Goal: Contribute content: Contribute content

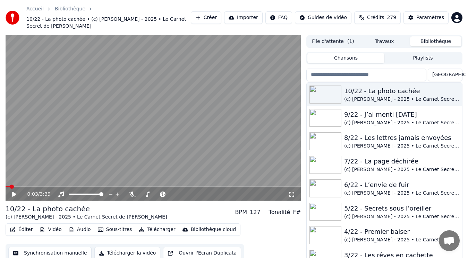
click at [221, 16] on button "Créer" at bounding box center [206, 17] width 31 height 12
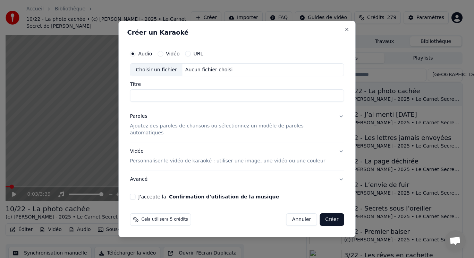
click at [175, 74] on div "Choisir un fichier" at bounding box center [156, 70] width 52 height 12
click at [150, 101] on input "**********" at bounding box center [237, 96] width 214 height 12
type input "**********"
click at [208, 131] on p "Ajoutez des paroles de chansons ou sélectionnez un modèle de paroles automatiqu…" at bounding box center [231, 130] width 203 height 14
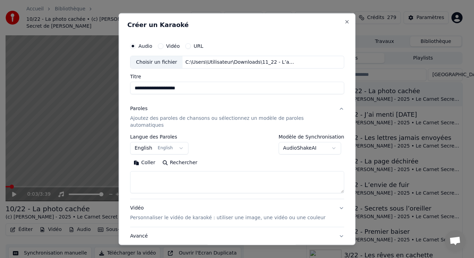
click at [160, 145] on button "English English" at bounding box center [159, 148] width 58 height 12
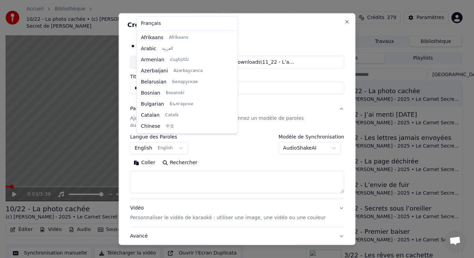
scroll to position [55, 0]
select select "**"
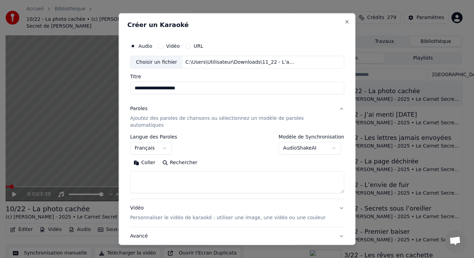
click at [150, 157] on button "Coller" at bounding box center [144, 162] width 29 height 11
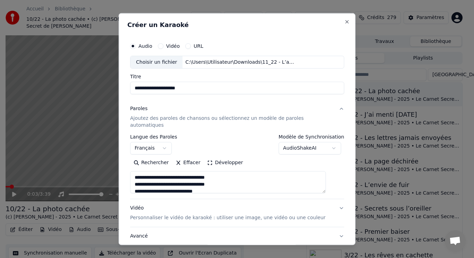
click at [218, 158] on button "Développer" at bounding box center [225, 162] width 43 height 11
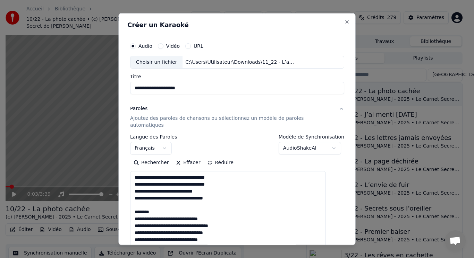
drag, startPoint x: 144, startPoint y: 198, endPoint x: 178, endPoint y: 205, distance: 34.4
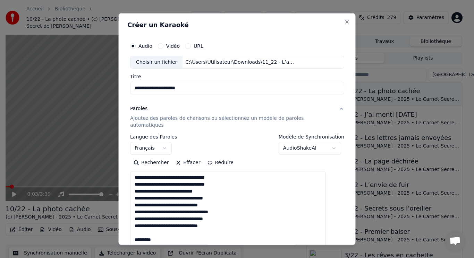
drag, startPoint x: 144, startPoint y: 226, endPoint x: 198, endPoint y: 234, distance: 54.3
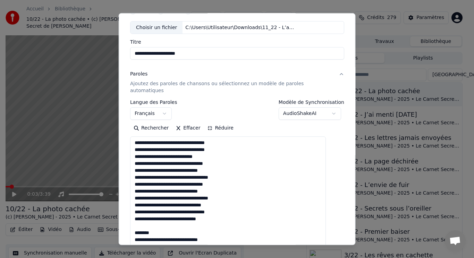
scroll to position [104, 0]
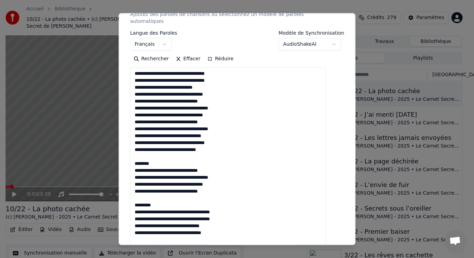
drag, startPoint x: 143, startPoint y: 151, endPoint x: 172, endPoint y: 160, distance: 30.2
click at [172, 160] on textarea at bounding box center [228, 239] width 196 height 345
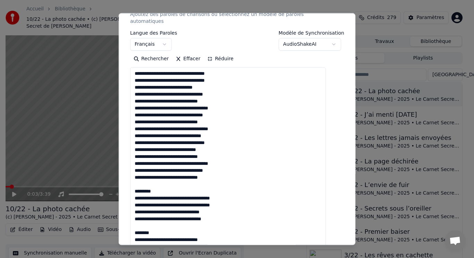
drag, startPoint x: 143, startPoint y: 176, endPoint x: 187, endPoint y: 184, distance: 45.0
click at [187, 184] on textarea at bounding box center [228, 239] width 196 height 345
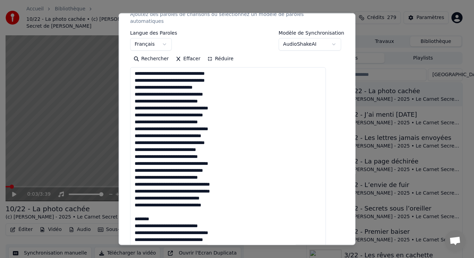
drag, startPoint x: 148, startPoint y: 205, endPoint x: 177, endPoint y: 210, distance: 29.6
click at [177, 210] on textarea at bounding box center [228, 239] width 196 height 345
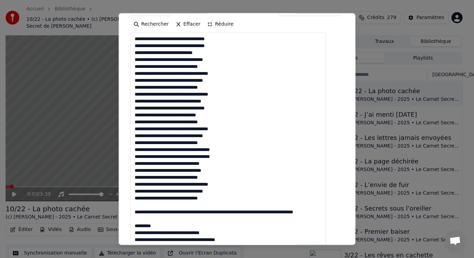
scroll to position [173, 0]
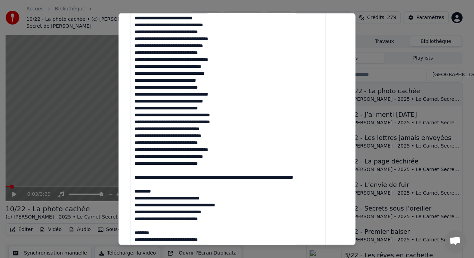
drag, startPoint x: 143, startPoint y: 163, endPoint x: 196, endPoint y: 193, distance: 61.5
click at [196, 193] on textarea at bounding box center [228, 170] width 196 height 345
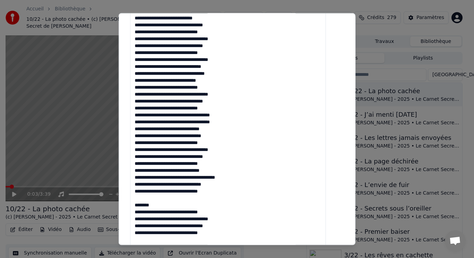
drag, startPoint x: 152, startPoint y: 192, endPoint x: 181, endPoint y: 200, distance: 30.2
click at [181, 200] on textarea at bounding box center [228, 170] width 196 height 345
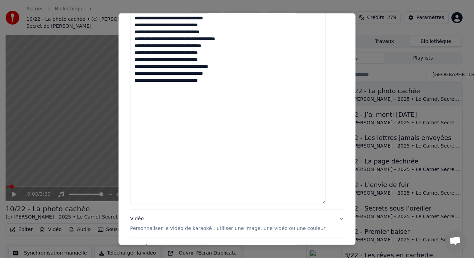
scroll to position [365, 0]
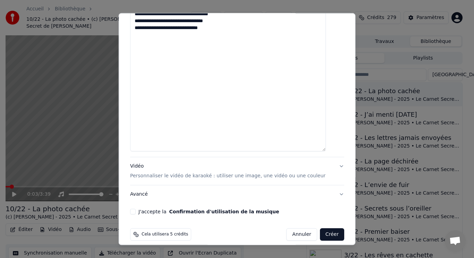
type textarea "**********"
click at [152, 173] on p "Personnaliser le vidéo de karaoké : utiliser une image, une vidéo ou une couleur" at bounding box center [227, 176] width 195 height 7
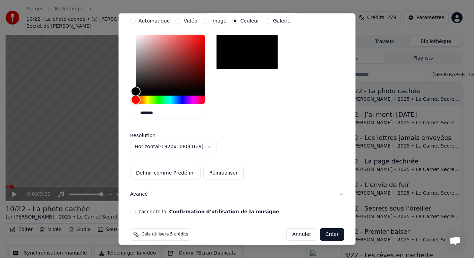
scroll to position [75, 0]
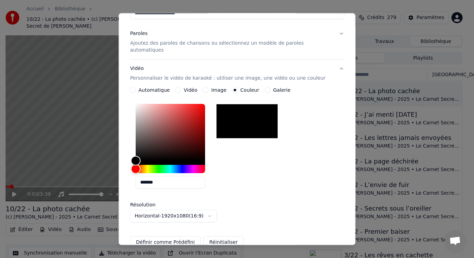
click at [211, 87] on div "Image" at bounding box center [215, 90] width 24 height 6
click at [208, 87] on button "Image" at bounding box center [206, 90] width 6 height 6
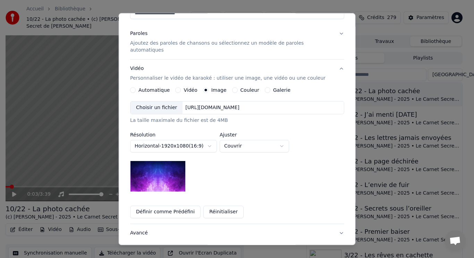
click at [176, 104] on div "Choisir un fichier" at bounding box center [156, 108] width 52 height 12
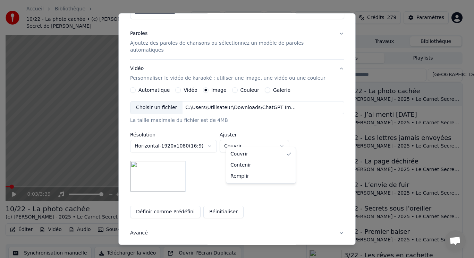
click at [243, 140] on body "Accueil Bibliothèque 10/22 - La photo cachée • (c) [PERSON_NAME] - 2025 • Le Ca…" at bounding box center [234, 129] width 468 height 258
select select "****"
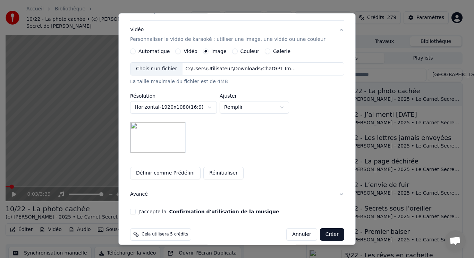
click at [136, 209] on button "J'accepte la Confirmation d'utilisation de la musique" at bounding box center [133, 212] width 6 height 6
drag, startPoint x: 322, startPoint y: 227, endPoint x: 337, endPoint y: 202, distance: 29.1
click at [337, 203] on div "**********" at bounding box center [237, 129] width 237 height 233
click at [325, 229] on button "Créer" at bounding box center [331, 235] width 24 height 12
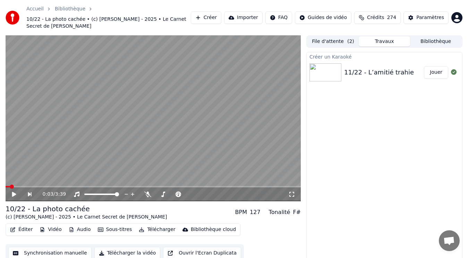
click at [407, 68] on div "11/22 - L’amitié trahie" at bounding box center [384, 73] width 80 height 10
click at [445, 36] on button "Bibliothèque" at bounding box center [435, 41] width 51 height 10
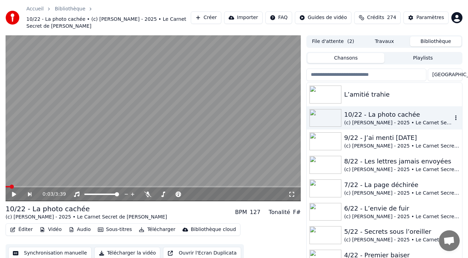
click at [405, 120] on div "(c) [PERSON_NAME] - 2025 • Le Carnet Secret de [PERSON_NAME]" at bounding box center [398, 123] width 108 height 7
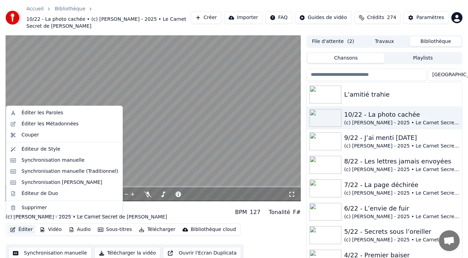
click at [23, 225] on button "Éditer" at bounding box center [21, 230] width 28 height 10
click at [38, 126] on div "Éditer les Métadonnées" at bounding box center [49, 124] width 57 height 7
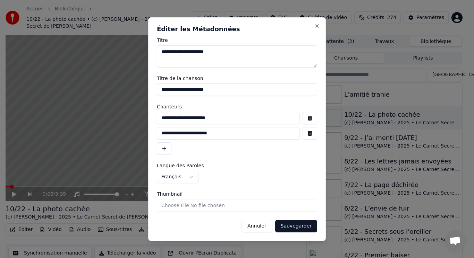
drag, startPoint x: 274, startPoint y: 121, endPoint x: 144, endPoint y: 125, distance: 130.4
click at [144, 125] on body "Accueil Bibliothèque 10/22 - La photo cachée • (c) [PERSON_NAME] - 2025 • Le Ca…" at bounding box center [234, 129] width 468 height 258
click at [268, 226] on button "Annuler" at bounding box center [256, 226] width 31 height 12
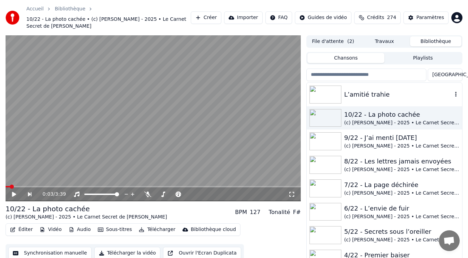
click at [367, 90] on div "L’amitié trahie" at bounding box center [398, 95] width 108 height 10
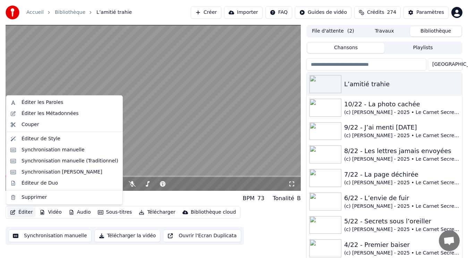
click at [24, 212] on button "Éditer" at bounding box center [21, 213] width 28 height 10
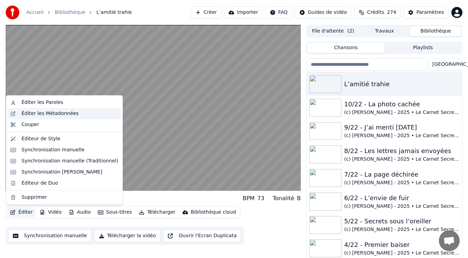
click at [50, 115] on div "Éditer les Métadonnées" at bounding box center [49, 113] width 57 height 7
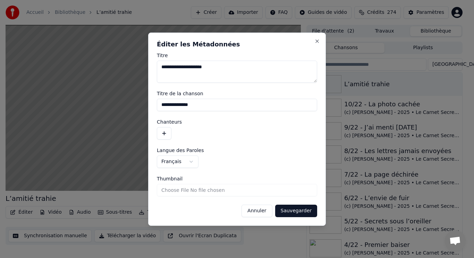
click at [164, 132] on button "button" at bounding box center [164, 133] width 15 height 12
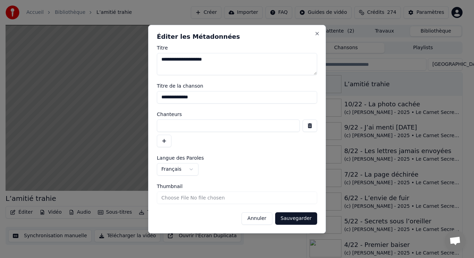
paste input "**********"
type input "**********"
drag, startPoint x: 178, startPoint y: 58, endPoint x: 160, endPoint y: 58, distance: 18.0
click at [160, 58] on textarea "**********" at bounding box center [237, 64] width 160 height 22
click at [158, 96] on input "**********" at bounding box center [237, 97] width 160 height 12
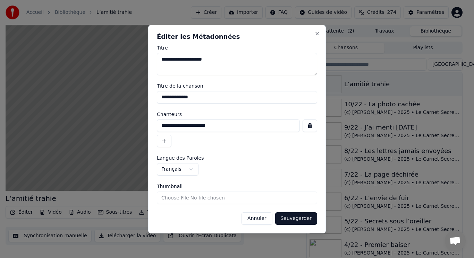
paste input "*******"
type input "**********"
click at [290, 218] on button "Sauvegarder" at bounding box center [296, 219] width 42 height 12
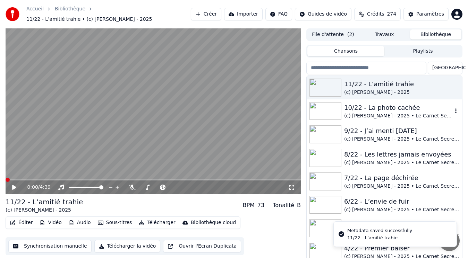
click at [412, 113] on div "(c) [PERSON_NAME] - 2025 • Le Carnet Secret de [PERSON_NAME]" at bounding box center [398, 116] width 108 height 7
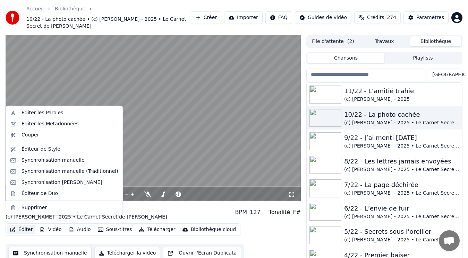
click at [23, 225] on button "Éditer" at bounding box center [21, 230] width 28 height 10
click at [48, 125] on div "Éditer les Métadonnées" at bounding box center [49, 124] width 57 height 7
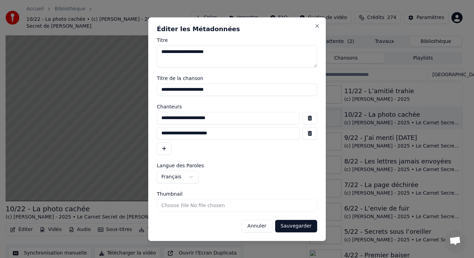
drag, startPoint x: 156, startPoint y: 134, endPoint x: 150, endPoint y: 134, distance: 6.3
click at [150, 134] on div "**********" at bounding box center [237, 129] width 178 height 224
click at [257, 227] on button "Annuler" at bounding box center [256, 226] width 31 height 12
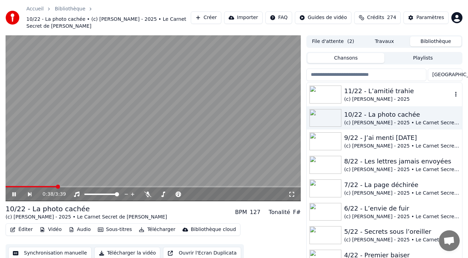
click at [364, 96] on div "(c) [PERSON_NAME] - 2025" at bounding box center [398, 99] width 108 height 7
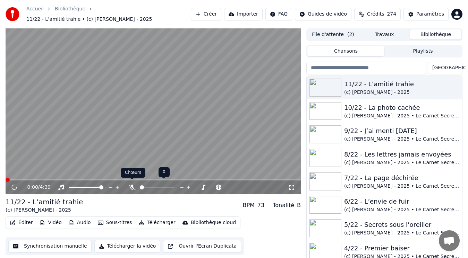
click at [130, 185] on icon at bounding box center [132, 188] width 7 height 6
click at [23, 223] on button "Éditer" at bounding box center [21, 223] width 28 height 10
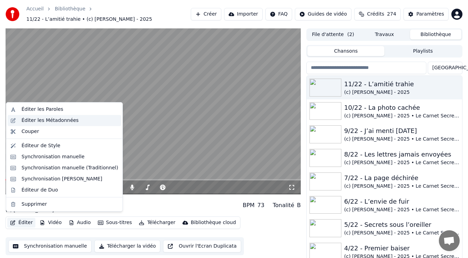
click at [43, 123] on div "Éditer les Métadonnées" at bounding box center [49, 120] width 57 height 7
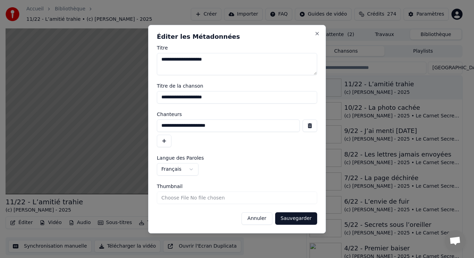
click at [165, 145] on button "button" at bounding box center [164, 141] width 15 height 12
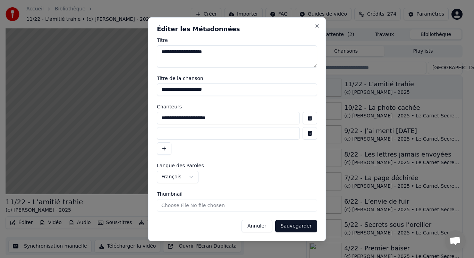
paste input "**********"
type input "**********"
click at [302, 226] on button "Sauvegarder" at bounding box center [296, 226] width 42 height 12
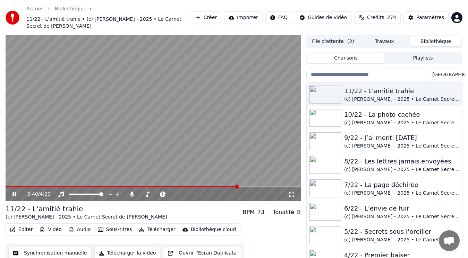
click at [77, 225] on button "Audio" at bounding box center [80, 230] width 28 height 10
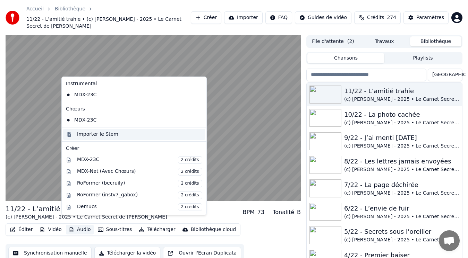
click at [82, 133] on div "Importer le Stem" at bounding box center [97, 134] width 41 height 7
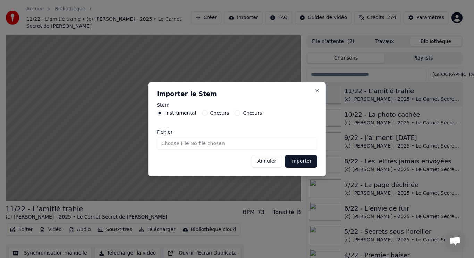
click at [186, 141] on input "Fichier" at bounding box center [237, 143] width 160 height 12
type input "**********"
click at [301, 164] on button "Importer" at bounding box center [301, 161] width 32 height 12
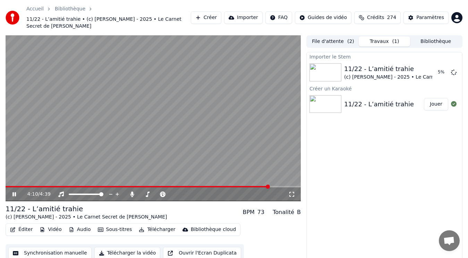
click at [67, 156] on video at bounding box center [153, 118] width 295 height 166
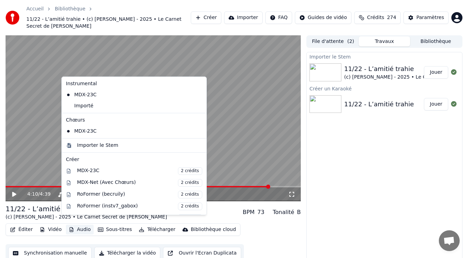
click at [75, 225] on button "Audio" at bounding box center [80, 230] width 28 height 10
click at [87, 106] on div "Importé" at bounding box center [128, 106] width 131 height 11
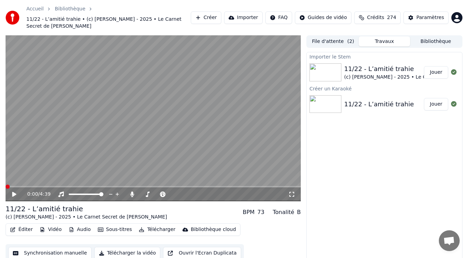
click at [81, 225] on button "Audio" at bounding box center [80, 230] width 28 height 10
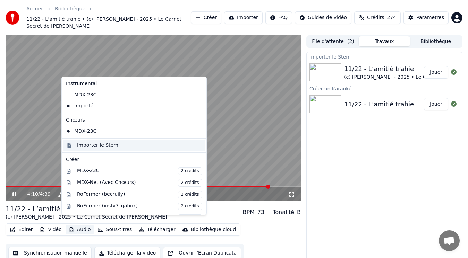
click at [85, 145] on div "Importer le Stem" at bounding box center [97, 145] width 41 height 7
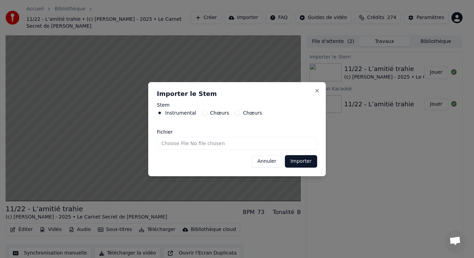
click at [212, 113] on label "Chœurs" at bounding box center [219, 113] width 19 height 5
click at [207, 113] on button "Chœurs" at bounding box center [205, 113] width 6 height 6
click at [196, 146] on input "Fichier" at bounding box center [237, 143] width 160 height 12
type input "**********"
click at [296, 160] on button "Importer" at bounding box center [301, 161] width 32 height 12
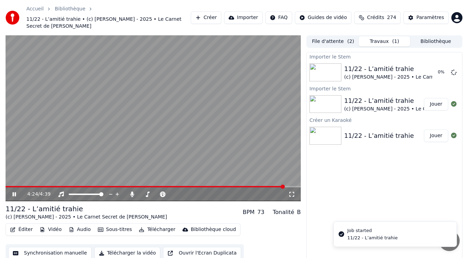
click at [67, 111] on video at bounding box center [153, 118] width 295 height 166
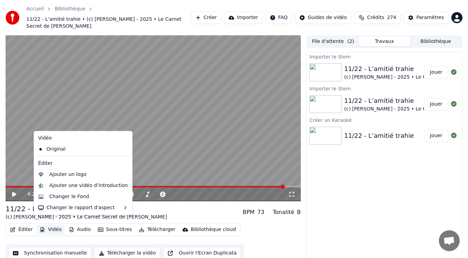
click at [53, 225] on button "Vidéo" at bounding box center [50, 230] width 27 height 10
click at [70, 171] on div "Ajouter un logo" at bounding box center [67, 174] width 37 height 7
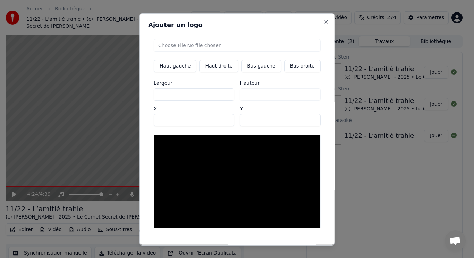
click at [260, 66] on button "Bas gauche" at bounding box center [261, 66] width 40 height 12
type input "***"
click at [187, 44] on input "file" at bounding box center [237, 45] width 167 height 12
type input "**********"
type input "***"
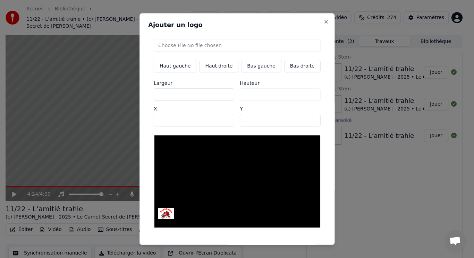
click at [293, 245] on button "Sauvegarder" at bounding box center [305, 251] width 42 height 12
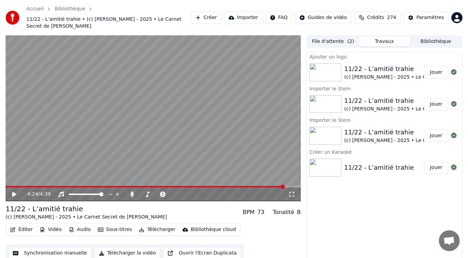
click at [434, 67] on button "Jouer" at bounding box center [436, 72] width 24 height 12
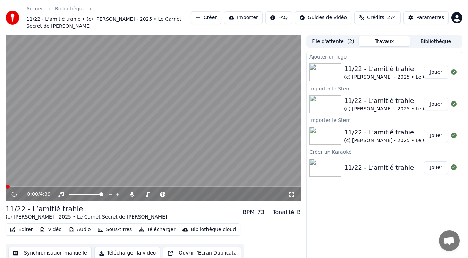
click at [67, 133] on video at bounding box center [153, 118] width 295 height 166
click at [78, 225] on button "Audio" at bounding box center [80, 230] width 28 height 10
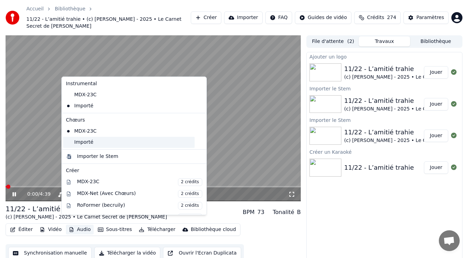
click at [82, 143] on div "Importé" at bounding box center [128, 142] width 131 height 11
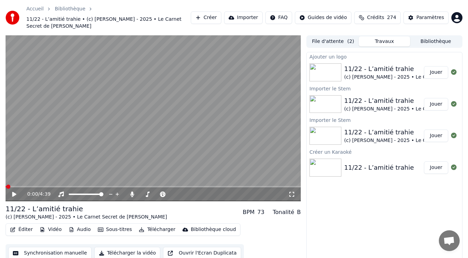
click at [106, 124] on video at bounding box center [153, 118] width 295 height 166
click at [78, 225] on button "Audio" at bounding box center [80, 230] width 28 height 10
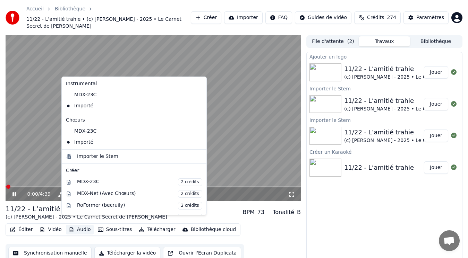
click at [244, 131] on video at bounding box center [153, 118] width 295 height 166
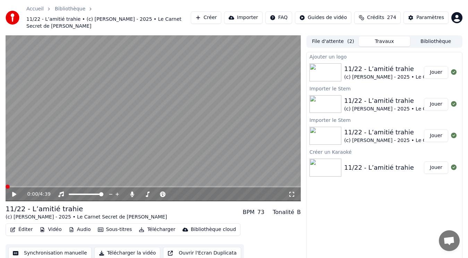
click at [158, 116] on video at bounding box center [153, 118] width 295 height 166
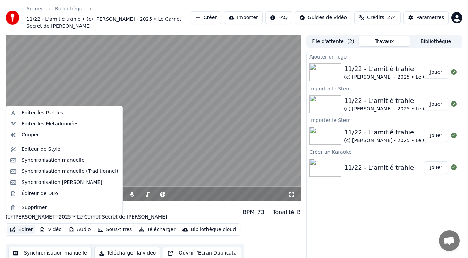
click at [29, 225] on button "Éditer" at bounding box center [21, 230] width 28 height 10
click at [32, 172] on div "Synchronisation manuelle (Traditionnel)" at bounding box center [69, 171] width 97 height 7
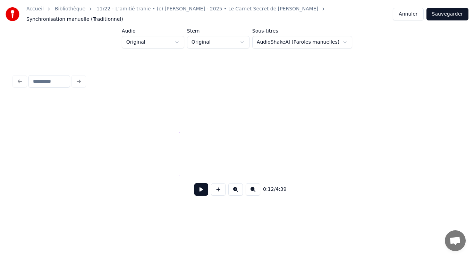
scroll to position [0, 4239]
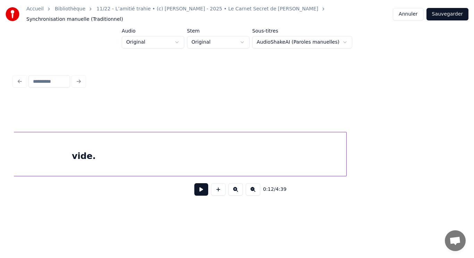
click at [317, 157] on div "vide." at bounding box center [83, 155] width 525 height 47
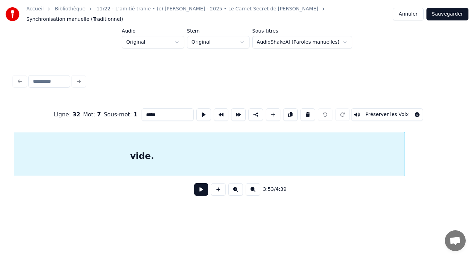
scroll to position [0, 4184]
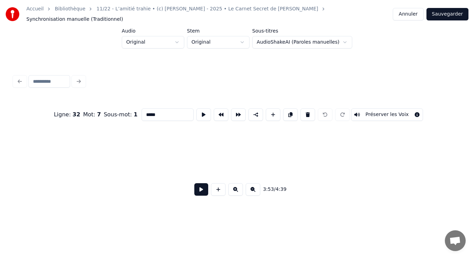
click at [4, 158] on div "Accueil Bibliothèque 11/22 - L’amitié trahie • (c) [PERSON_NAME] - 2025 • Le Ca…" at bounding box center [237, 107] width 474 height 215
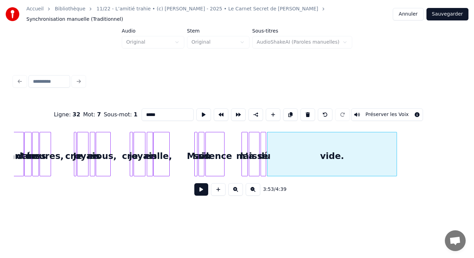
scroll to position [0, 3786]
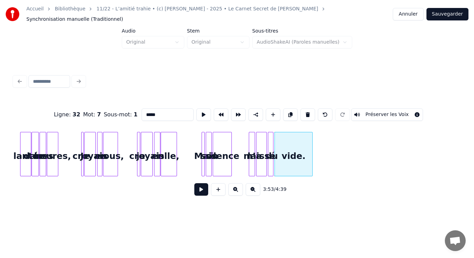
click at [311, 150] on div at bounding box center [311, 154] width 2 height 44
click at [284, 146] on div "vide." at bounding box center [293, 155] width 37 height 47
click at [201, 109] on button at bounding box center [203, 115] width 15 height 12
click at [315, 145] on div at bounding box center [314, 154] width 2 height 44
click at [197, 109] on button at bounding box center [203, 115] width 15 height 12
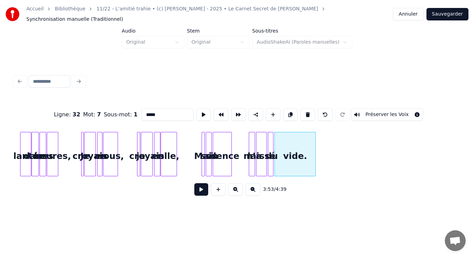
scroll to position [0, 3395]
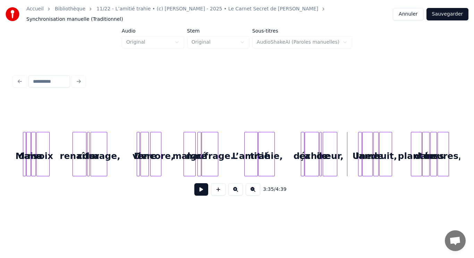
click at [200, 192] on button at bounding box center [201, 189] width 14 height 12
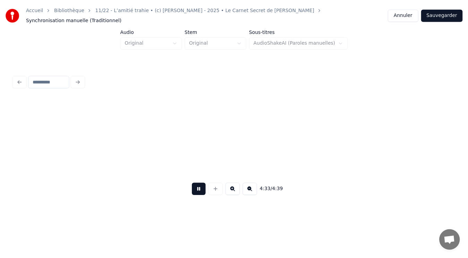
scroll to position [0, 4405]
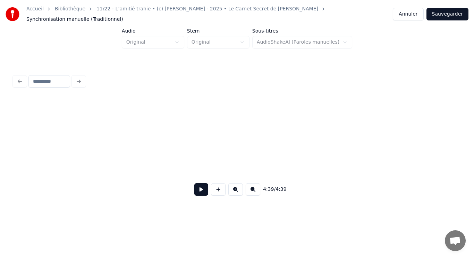
click at [457, 12] on button "Sauvegarder" at bounding box center [447, 14] width 42 height 12
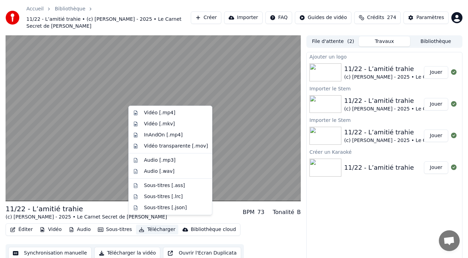
click at [153, 225] on button "Télécharger" at bounding box center [157, 230] width 42 height 10
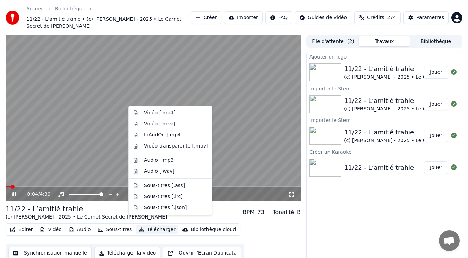
click at [186, 89] on video at bounding box center [153, 118] width 295 height 166
click at [153, 225] on button "Télécharger" at bounding box center [157, 230] width 42 height 10
click at [160, 112] on div "Vidéo [.mp4]" at bounding box center [159, 113] width 31 height 7
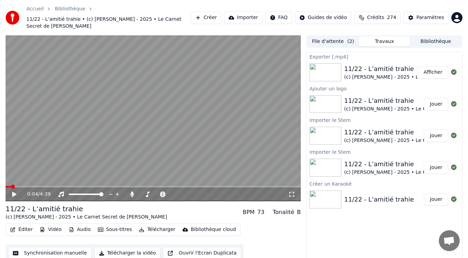
click at [436, 67] on button "Afficher" at bounding box center [432, 72] width 31 height 12
